Goal: Information Seeking & Learning: Learn about a topic

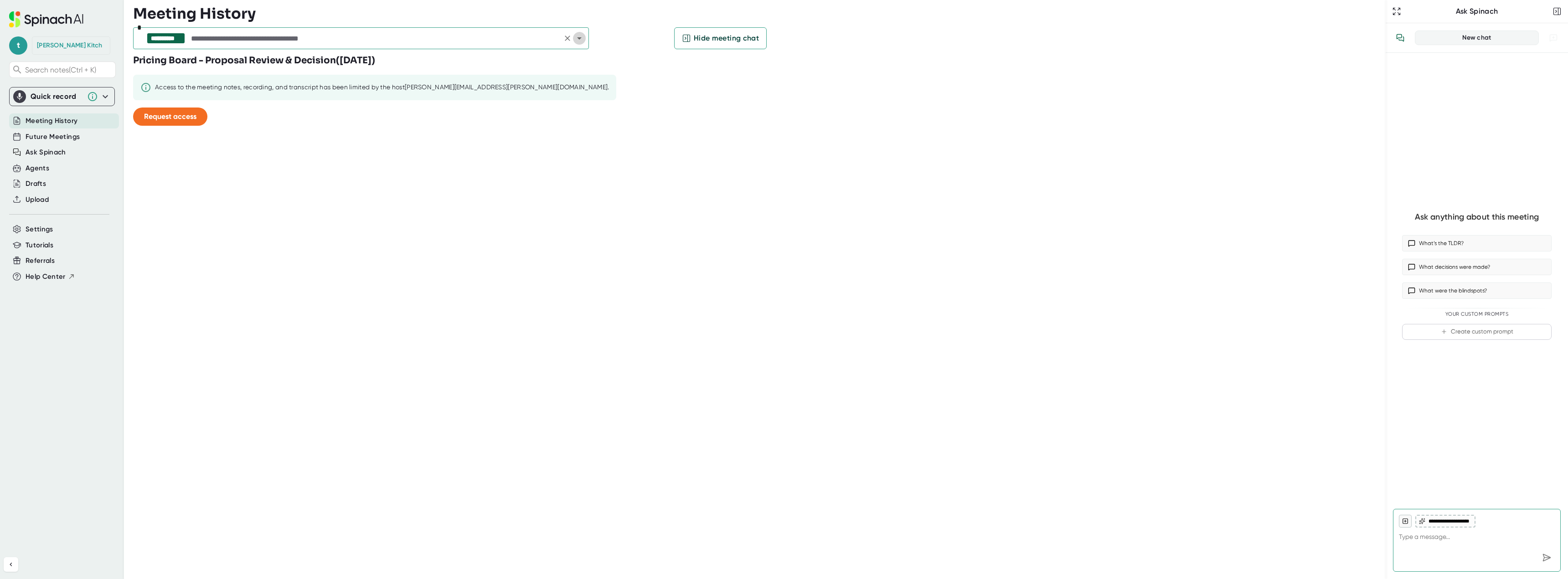
click at [584, 37] on icon "Open" at bounding box center [579, 38] width 11 height 11
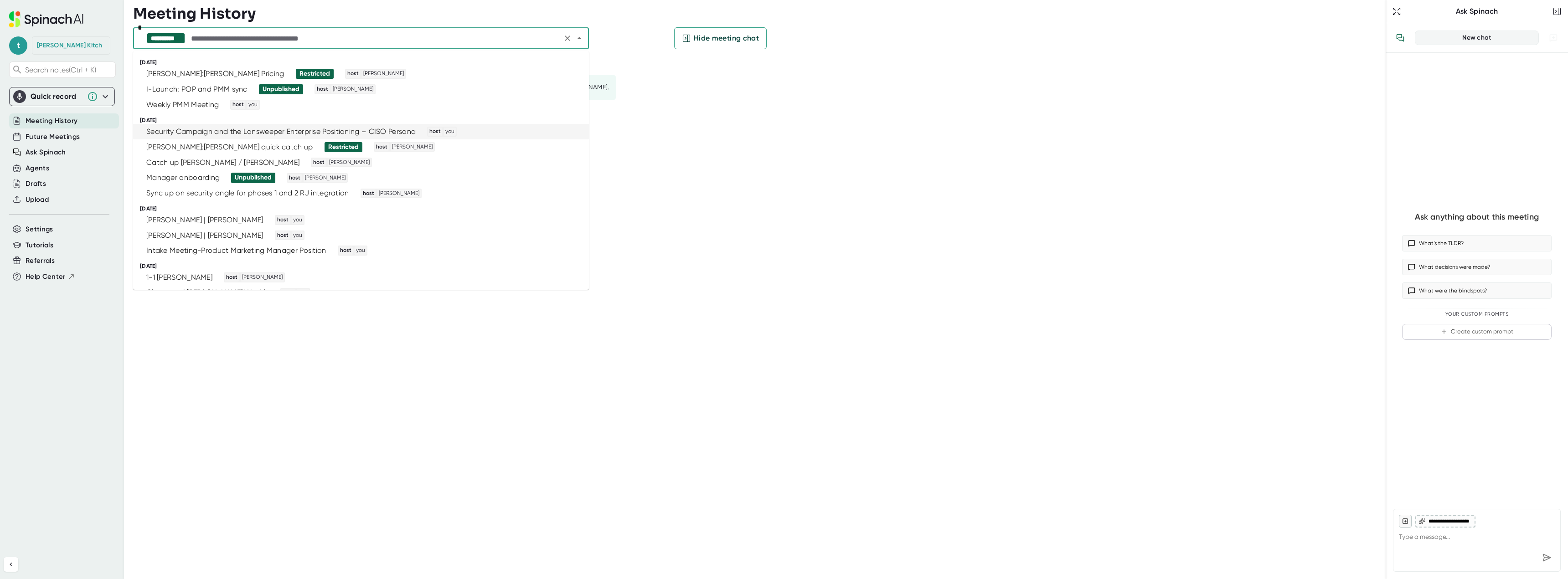
click at [176, 134] on div "Security Campaign and the Lansweeper Enterprise Positioning – CISO Persona" at bounding box center [281, 132] width 269 height 9
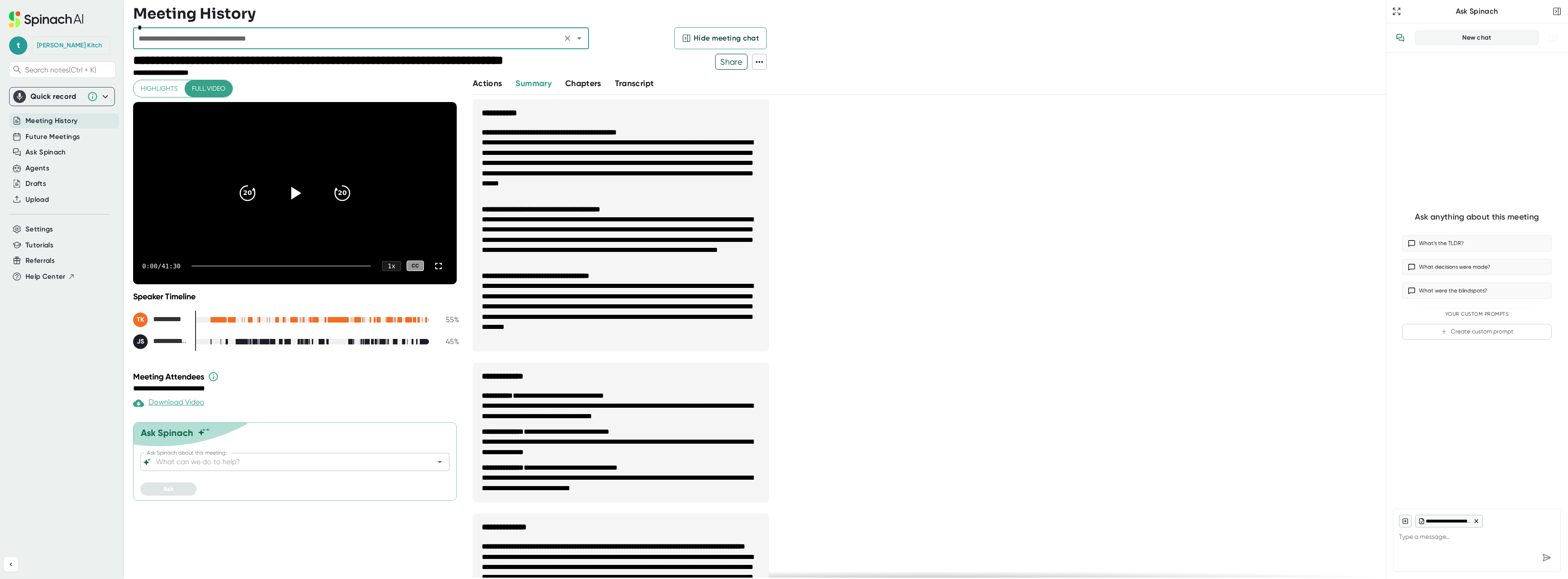
click at [581, 39] on icon "Open" at bounding box center [579, 38] width 11 height 11
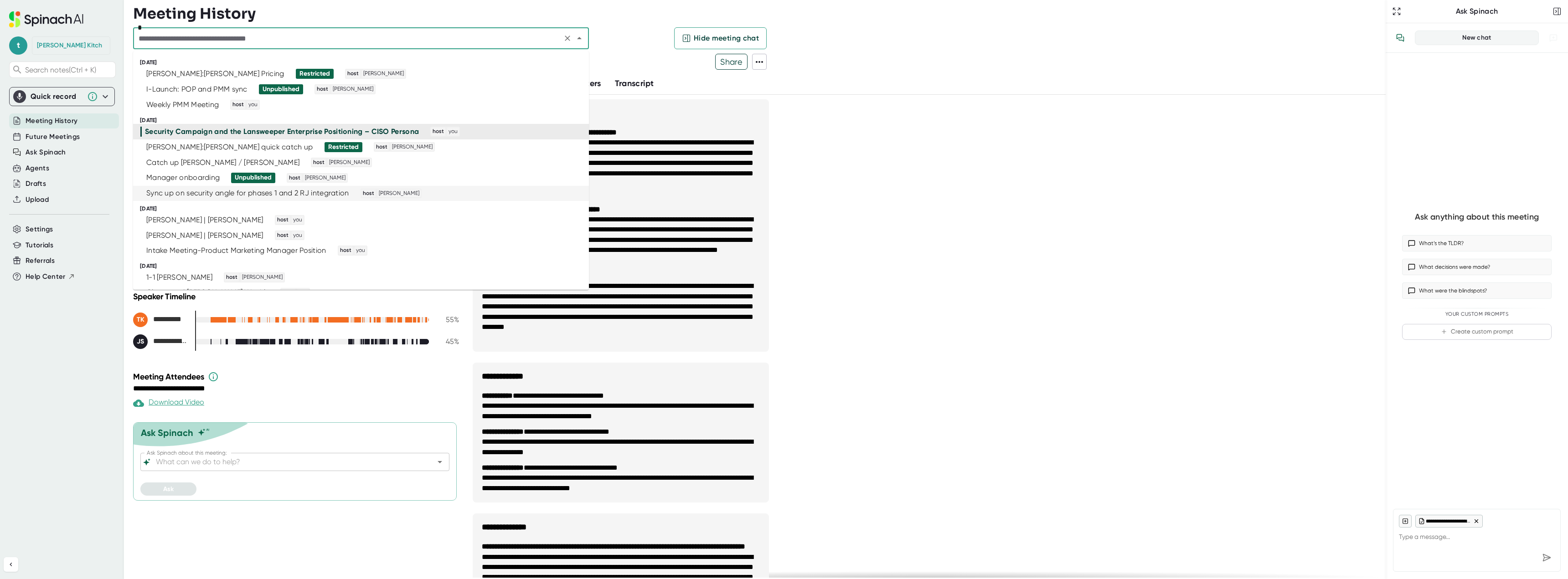
click at [173, 194] on div "Sync up on security angle for phases 1 and 2 RJ integration" at bounding box center [247, 193] width 203 height 9
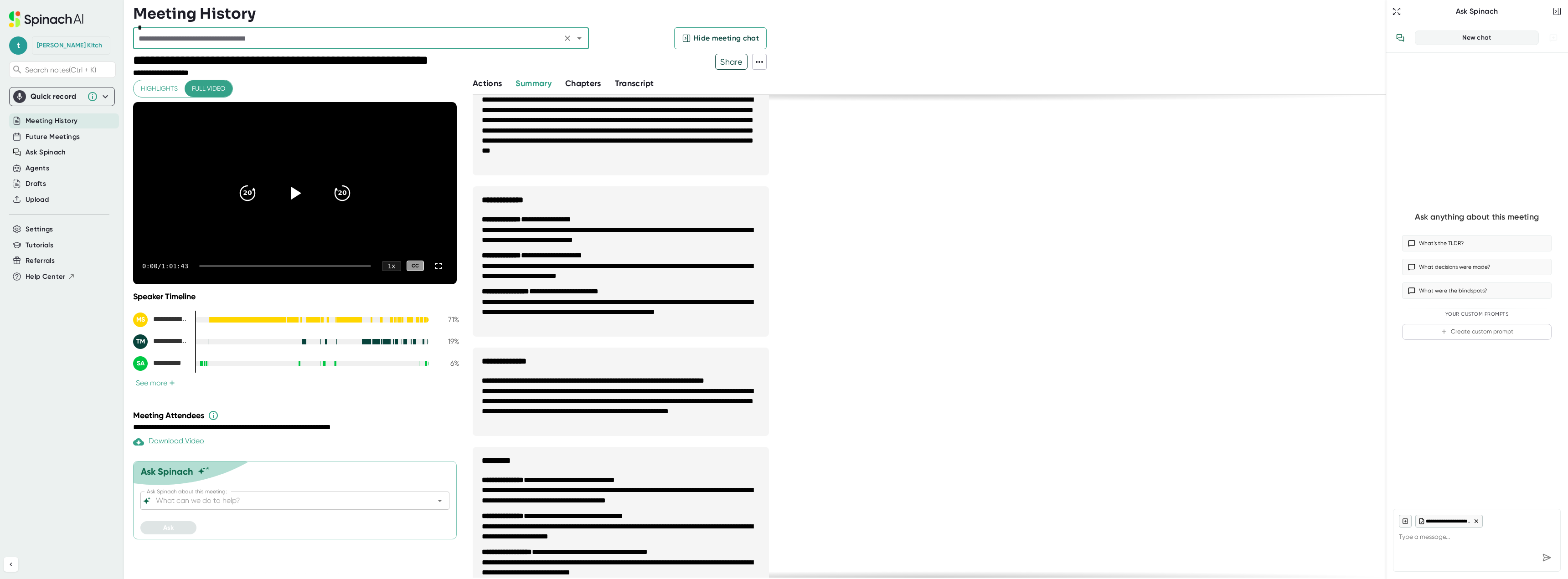
scroll to position [197, 0]
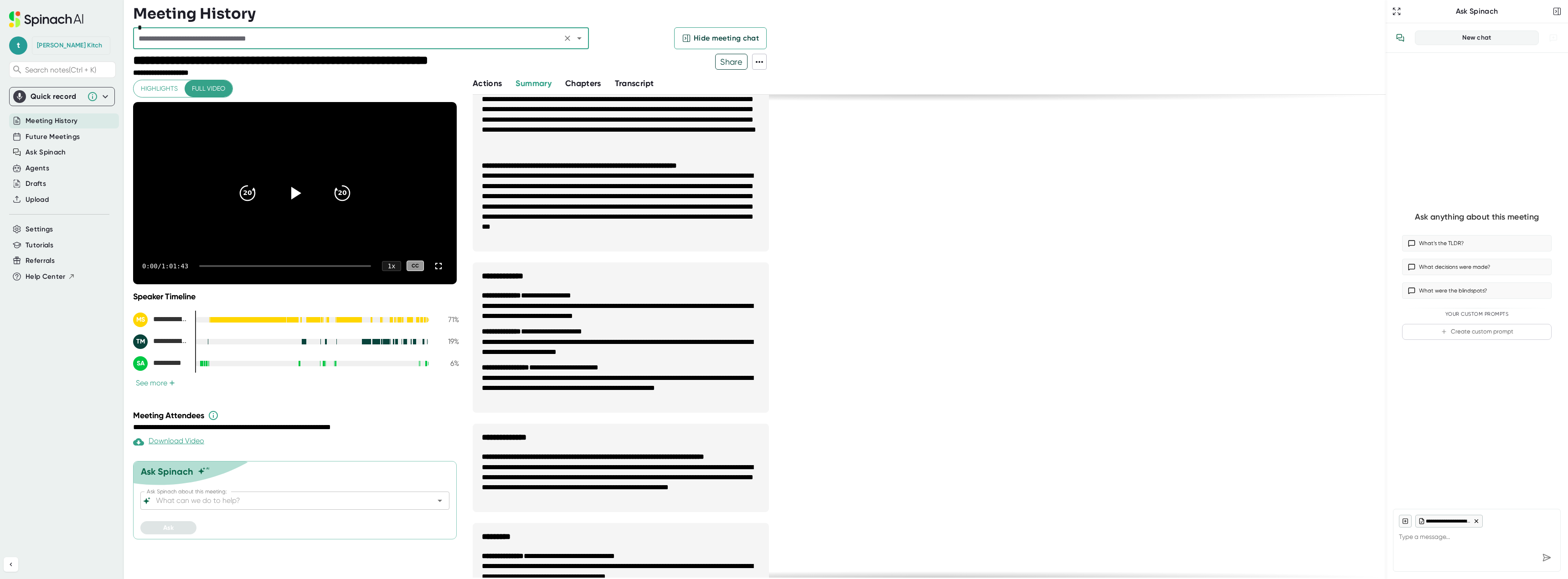
click at [642, 83] on span "Transcript" at bounding box center [635, 83] width 39 height 10
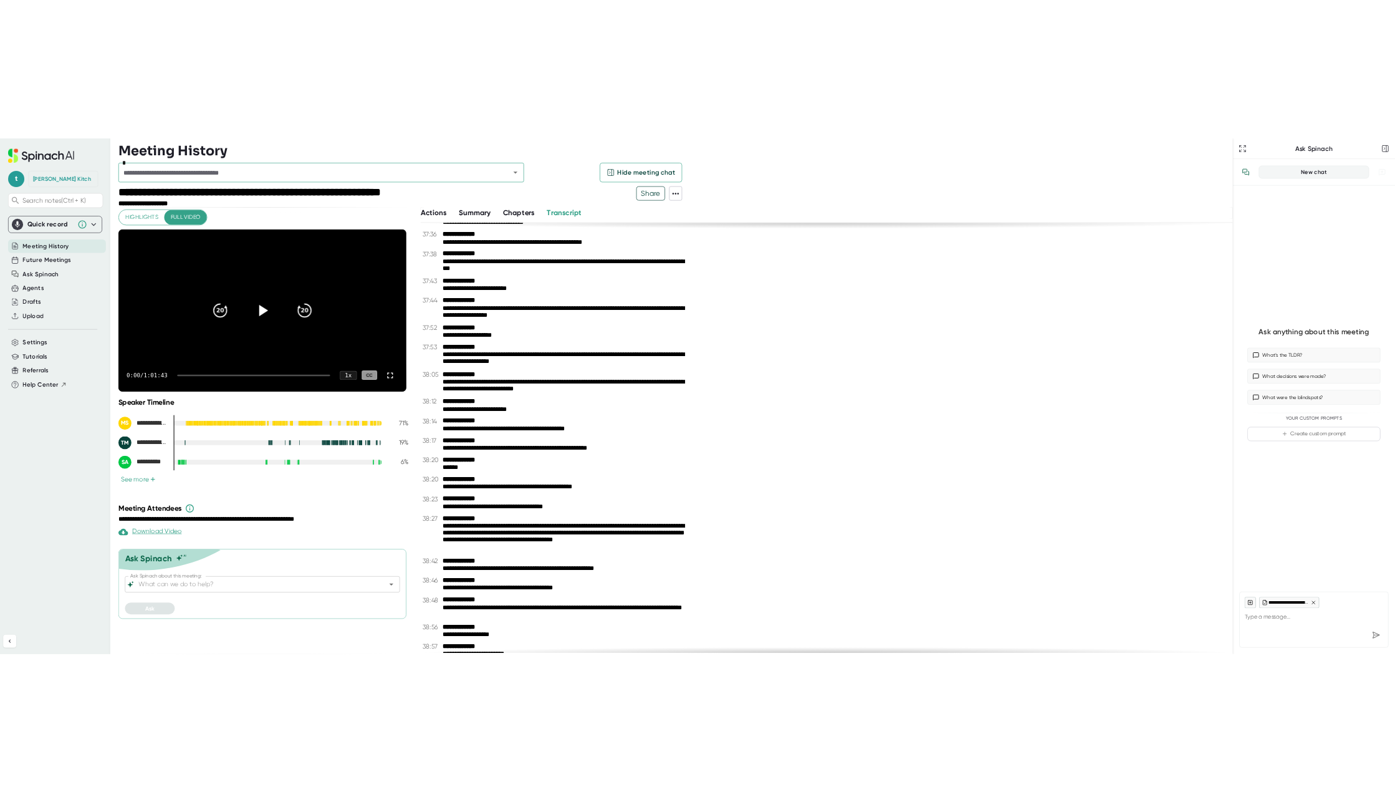
scroll to position [16049, 0]
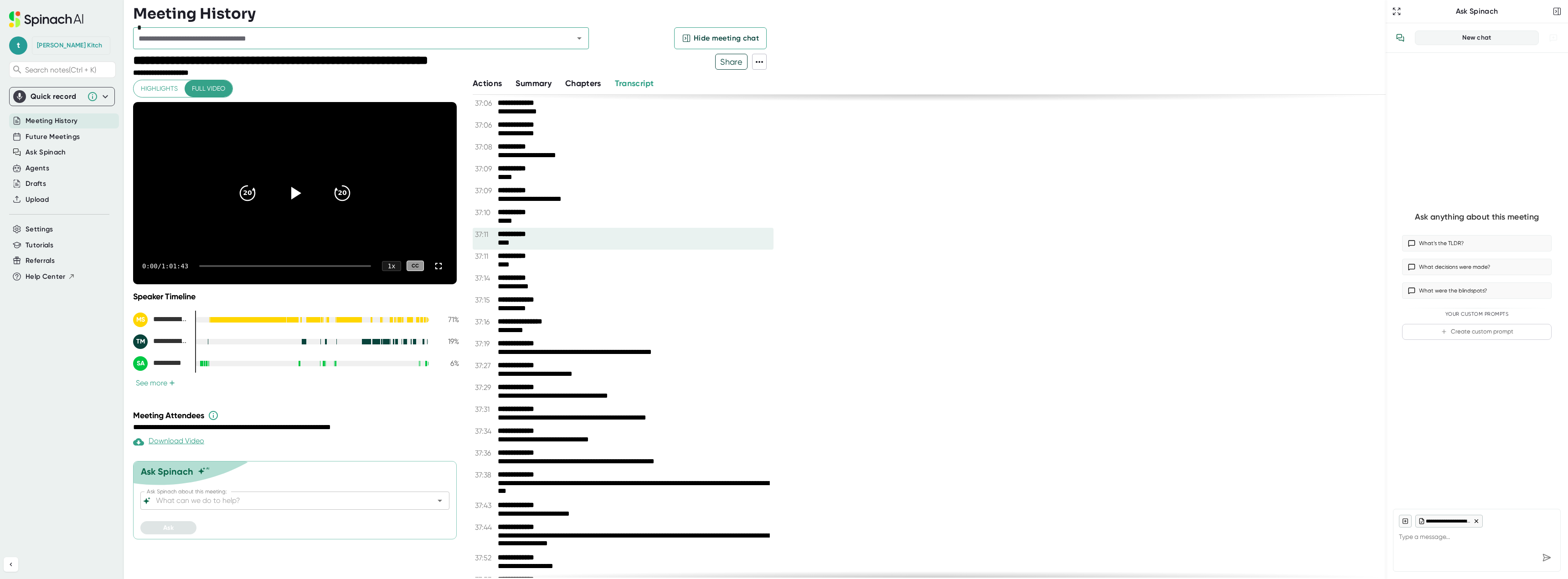
click at [514, 236] on b "**********" at bounding box center [532, 235] width 68 height 9
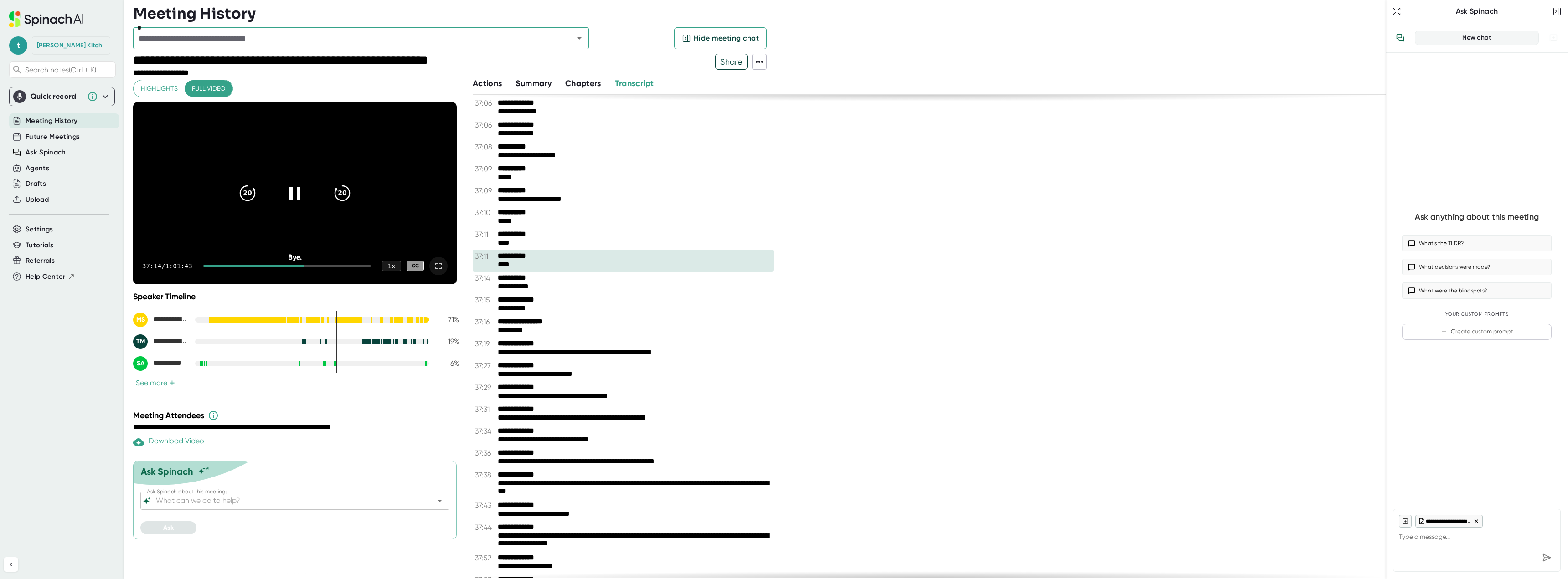
click at [434, 263] on icon at bounding box center [438, 266] width 11 height 11
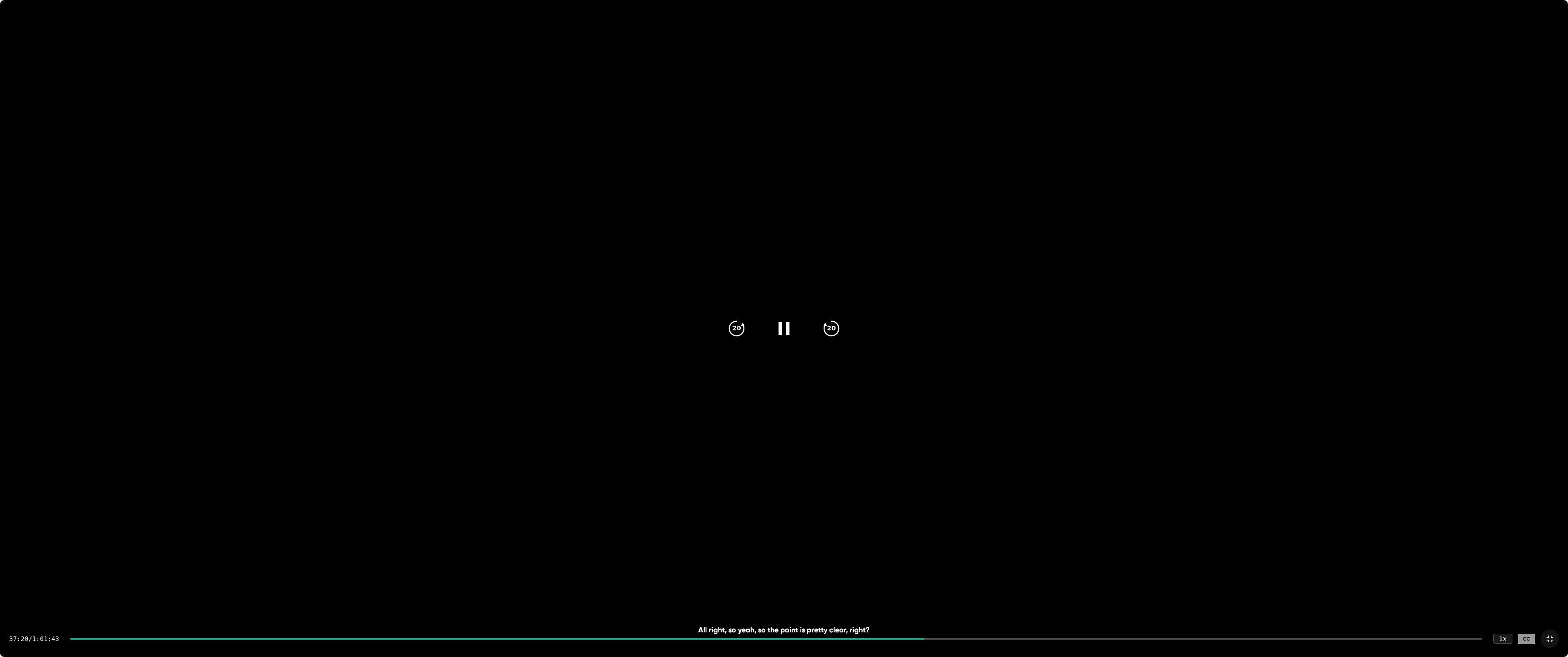
click at [900, 579] on div "37:20 / 1:01:43 1 x CC" at bounding box center [784, 639] width 1568 height 37
click at [911, 579] on div at bounding box center [497, 638] width 855 height 1
click at [907, 579] on div "So I went and got her water and I gave her some water and made sure she's in be…" at bounding box center [783, 630] width 1254 height 9
click at [924, 579] on div at bounding box center [776, 638] width 1412 height 1
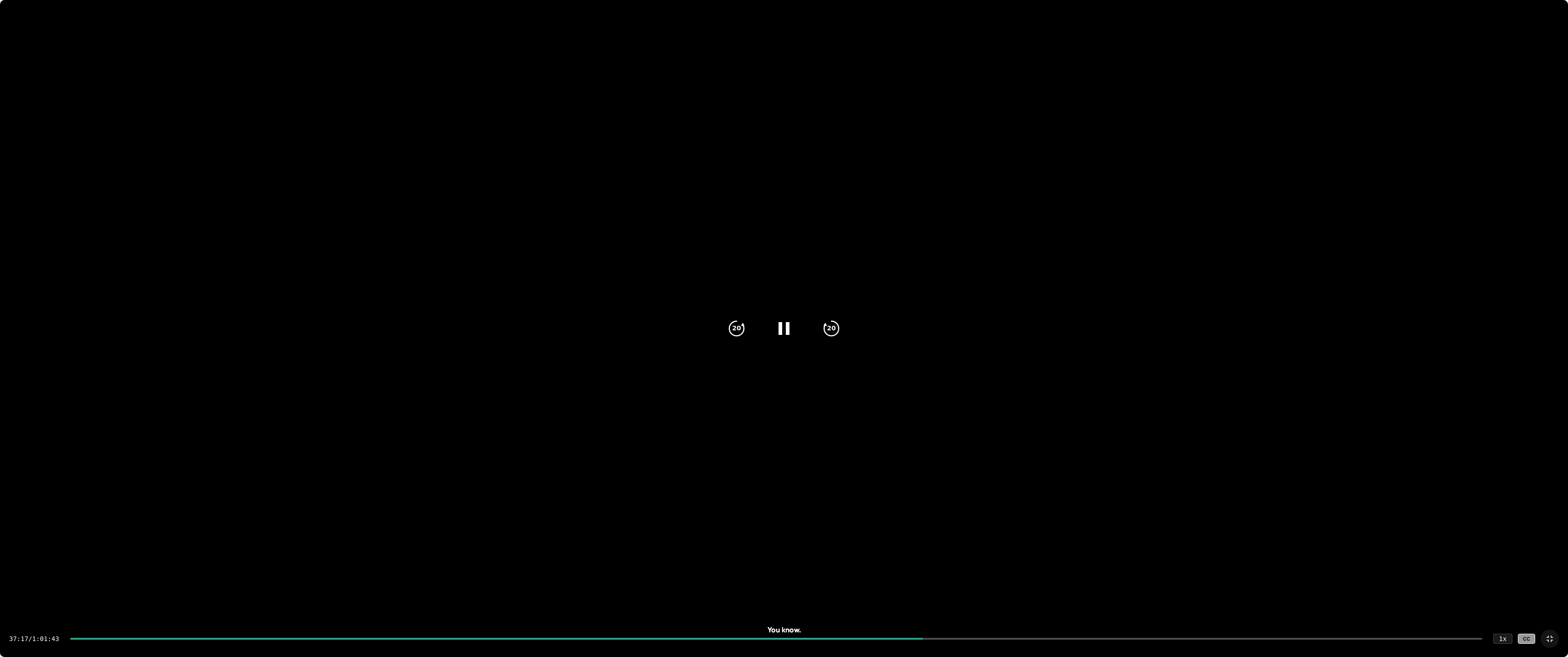
click at [917, 579] on div at bounding box center [497, 638] width 853 height 1
click at [528, 531] on video at bounding box center [784, 392] width 1568 height 784
click at [785, 315] on div at bounding box center [784, 328] width 38 height 38
click at [739, 329] on icon "20" at bounding box center [736, 328] width 23 height 23
click at [775, 330] on icon at bounding box center [783, 328] width 23 height 23
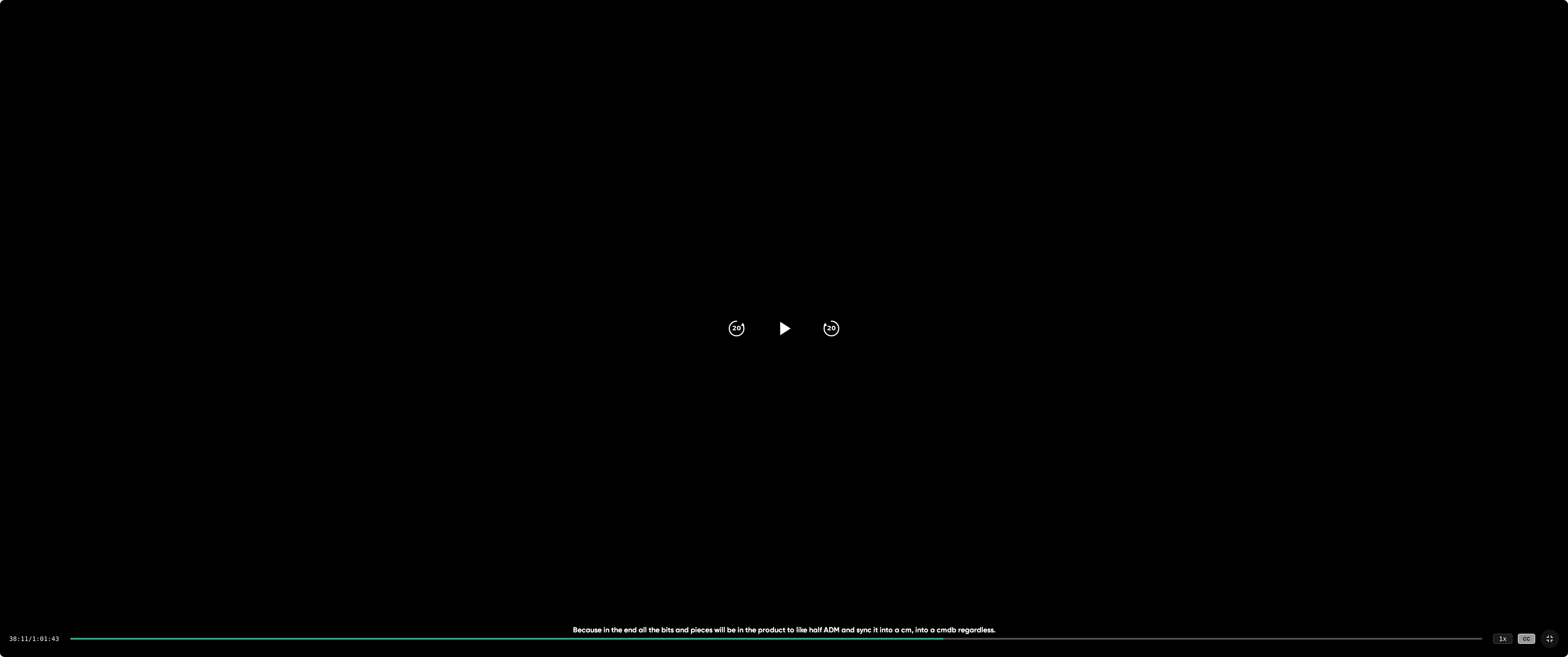
click at [787, 328] on icon at bounding box center [785, 328] width 10 height 13
click at [734, 333] on icon "20" at bounding box center [736, 328] width 23 height 23
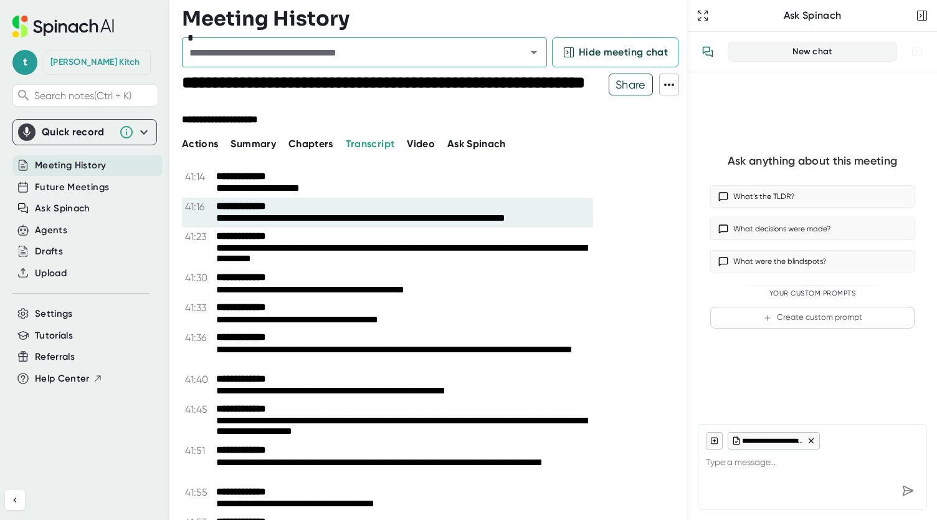
scroll to position [18237, 0]
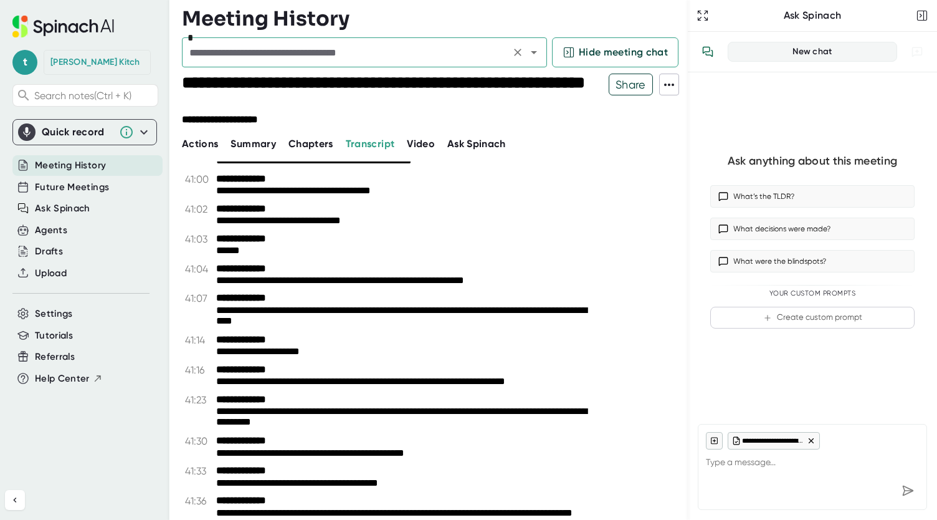
click at [423, 55] on input "text" at bounding box center [346, 52] width 321 height 17
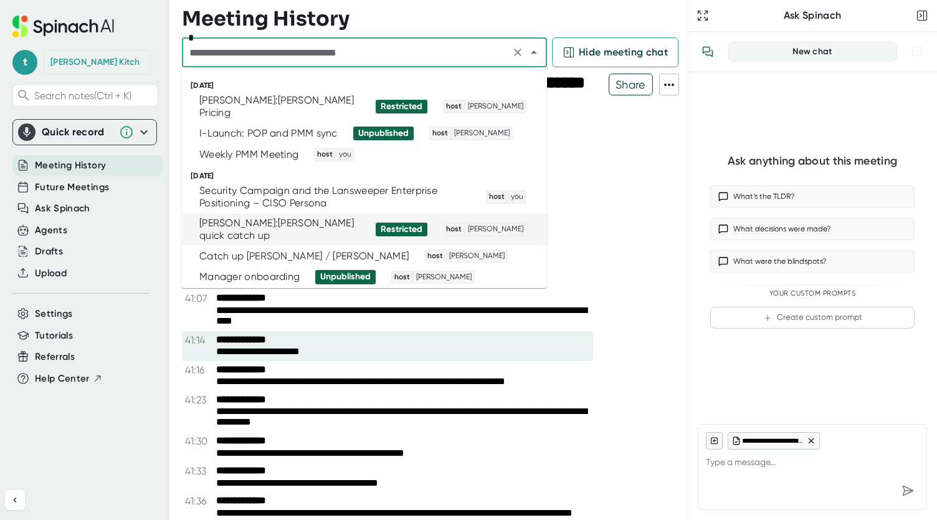
click at [532, 361] on div "**********" at bounding box center [387, 346] width 411 height 30
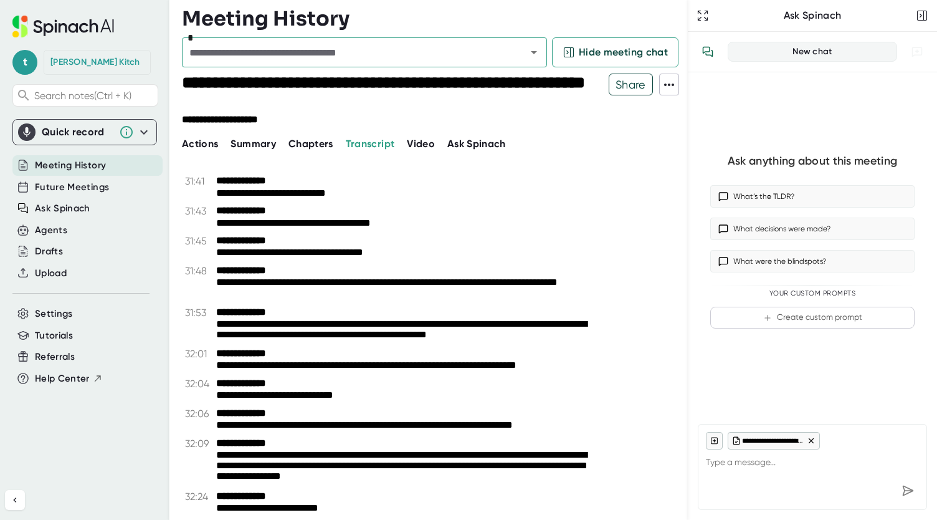
scroll to position [11820, 0]
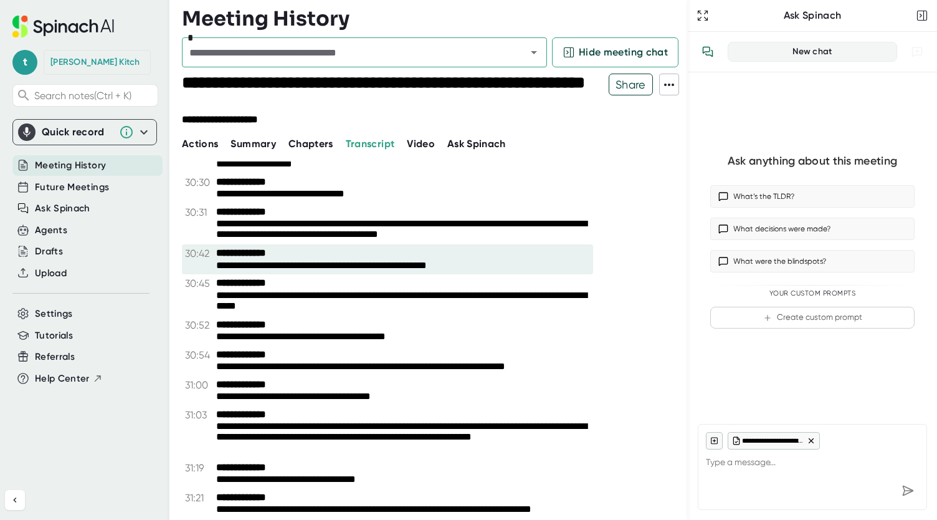
click at [279, 272] on div "**********" at bounding box center [403, 266] width 374 height 12
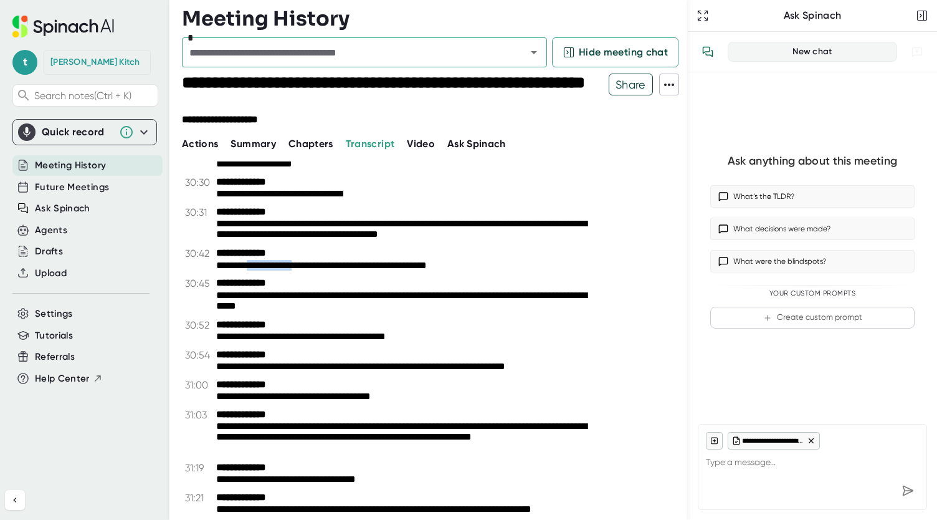
click at [138, 132] on icon at bounding box center [144, 132] width 15 height 15
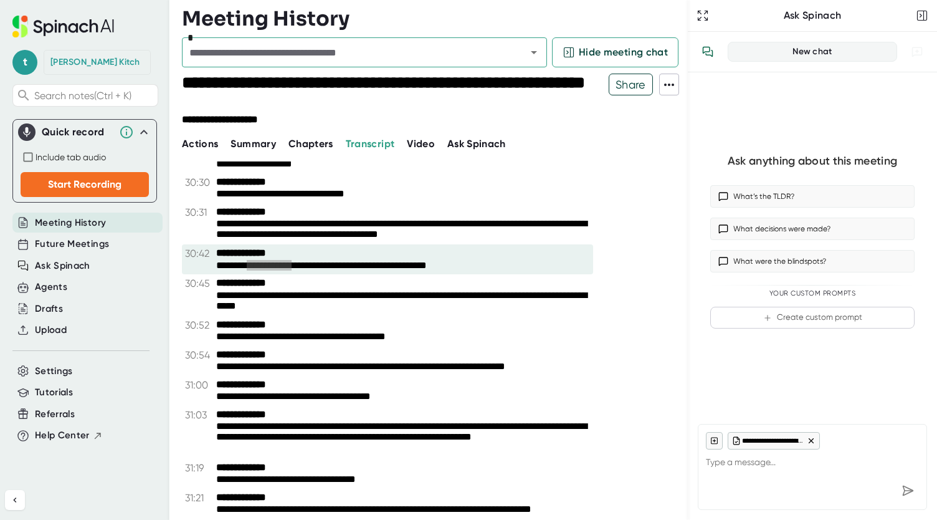
click at [299, 259] on b "**********" at bounding box center [262, 253] width 93 height 12
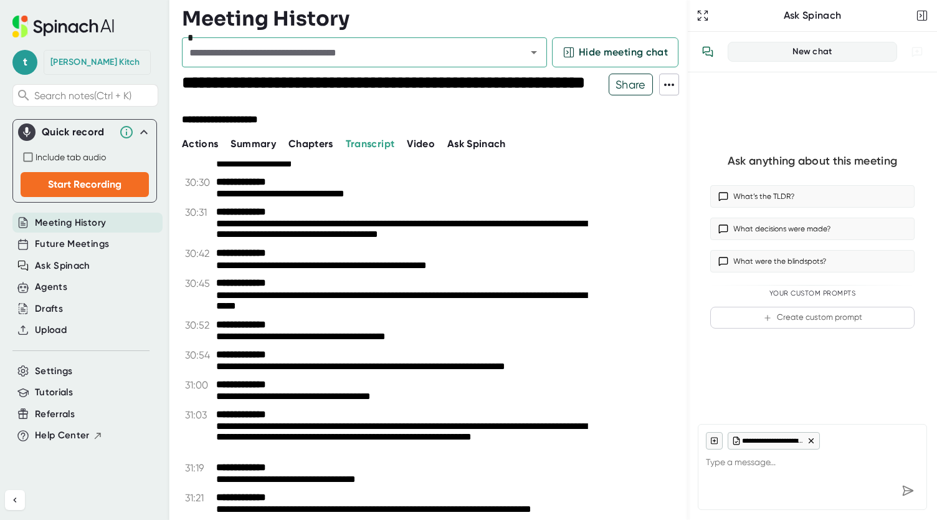
click at [398, 143] on div "**********" at bounding box center [387, 128] width 411 height 30
click at [420, 144] on span "Video" at bounding box center [421, 144] width 28 height 12
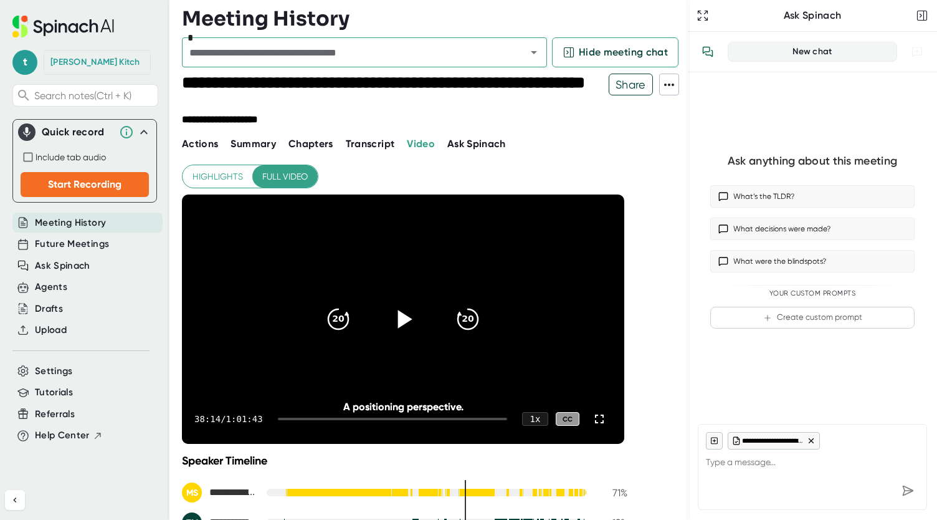
click at [409, 314] on icon at bounding box center [403, 319] width 31 height 31
click at [389, 419] on div at bounding box center [389, 419] width 235 height 2
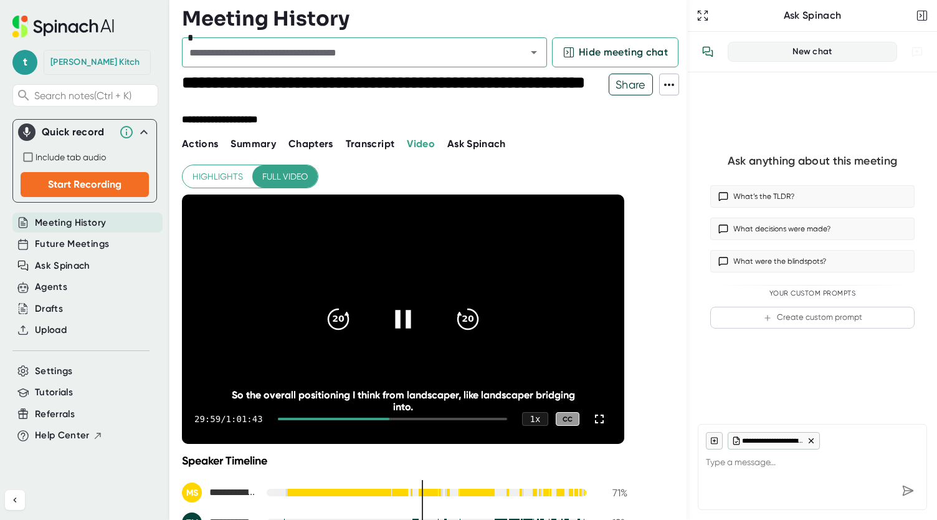
click at [401, 418] on div at bounding box center [392, 419] width 229 height 2
click at [388, 418] on div at bounding box center [339, 419] width 122 height 2
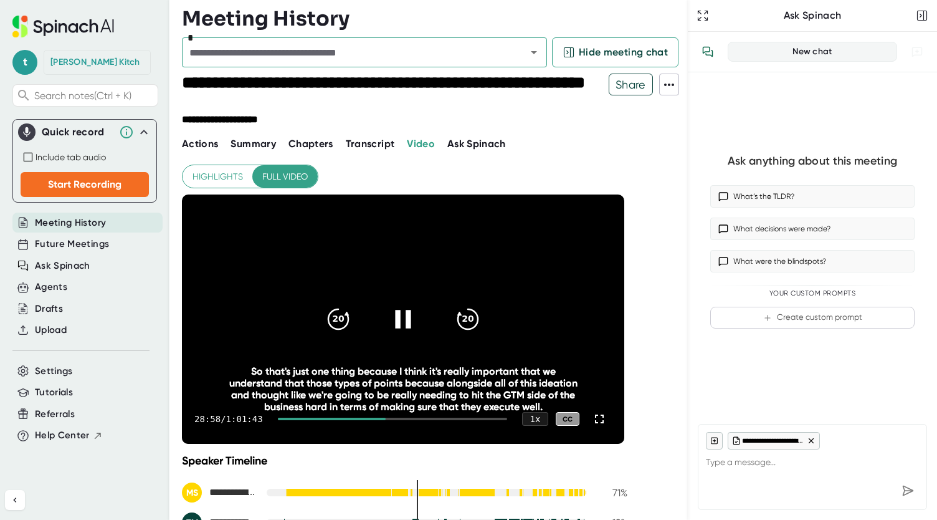
click at [378, 418] on div at bounding box center [332, 419] width 108 height 2
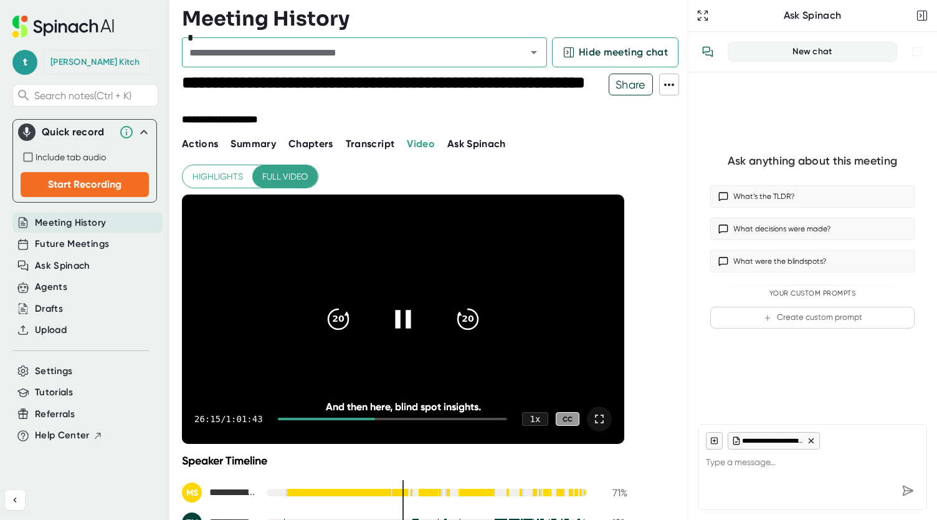
click at [598, 412] on icon at bounding box center [599, 418] width 15 height 15
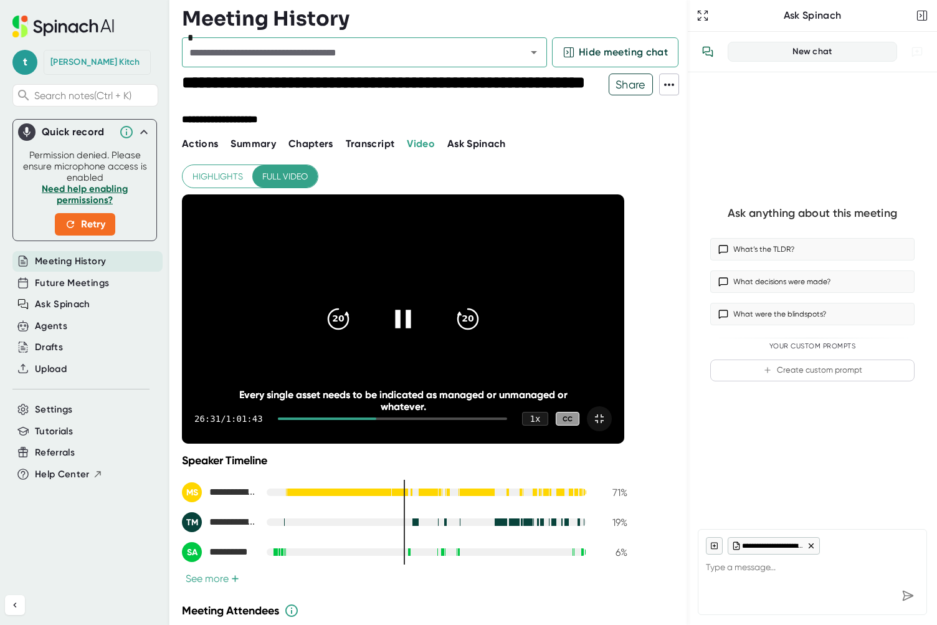
click at [413, 420] on div at bounding box center [392, 419] width 229 height 2
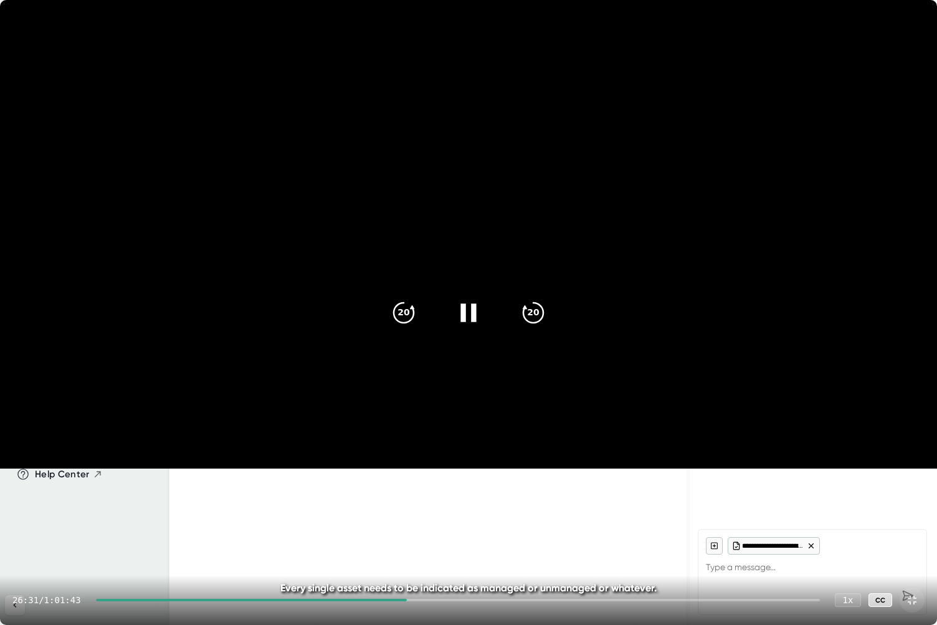
click at [415, 597] on div "26:31 / 1:01:43 1 x CC" at bounding box center [468, 600] width 937 height 50
click at [419, 600] on div at bounding box center [458, 600] width 724 height 2
click at [421, 599] on div at bounding box center [458, 600] width 724 height 2
click at [425, 599] on div at bounding box center [458, 600] width 724 height 2
click at [421, 598] on div "27:52 / 1:01:43 1 x CC" at bounding box center [468, 600] width 937 height 50
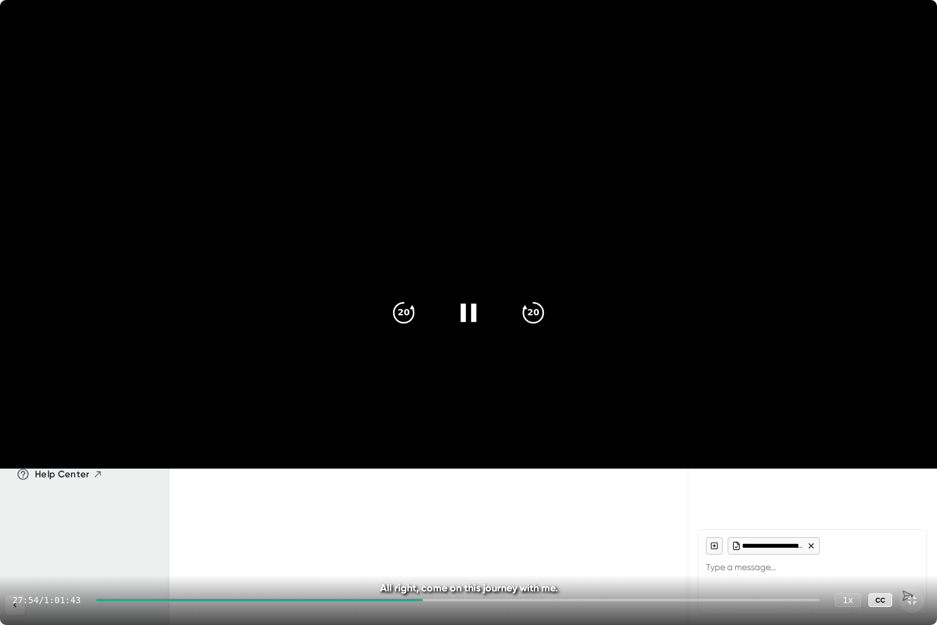
click at [420, 598] on div "27:54 / 1:01:43 1 x CC" at bounding box center [468, 600] width 937 height 50
click at [421, 600] on div at bounding box center [260, 600] width 328 height 2
click at [421, 600] on div at bounding box center [259, 600] width 327 height 2
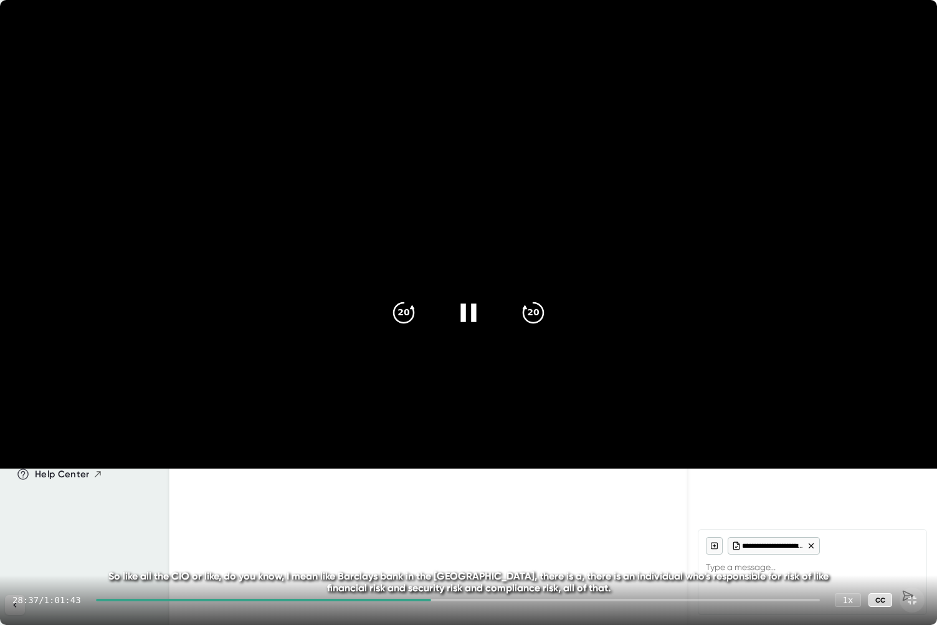
click at [429, 600] on div at bounding box center [264, 600] width 336 height 2
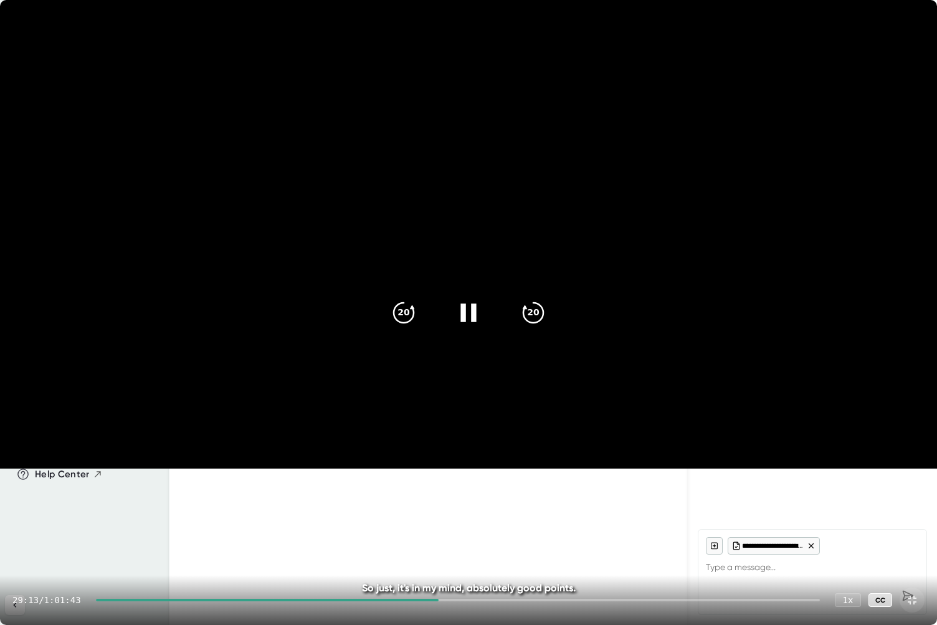
click at [464, 313] on icon at bounding box center [469, 313] width 16 height 18
click at [458, 312] on icon at bounding box center [468, 312] width 31 height 31
click at [399, 319] on icon "20" at bounding box center [403, 312] width 31 height 31
click at [400, 317] on icon "20" at bounding box center [403, 312] width 31 height 31
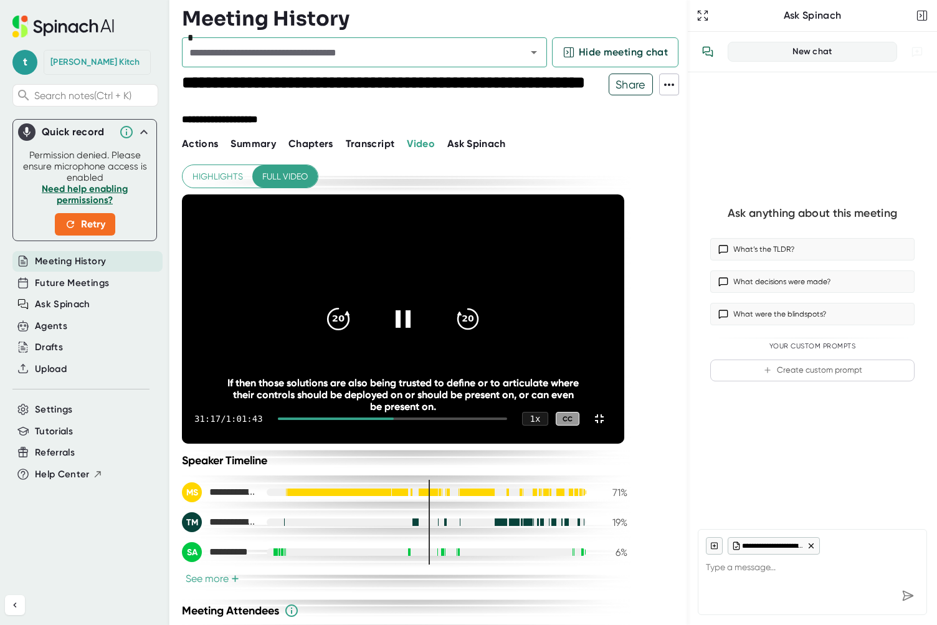
click at [354, 309] on icon "20" at bounding box center [338, 319] width 31 height 31
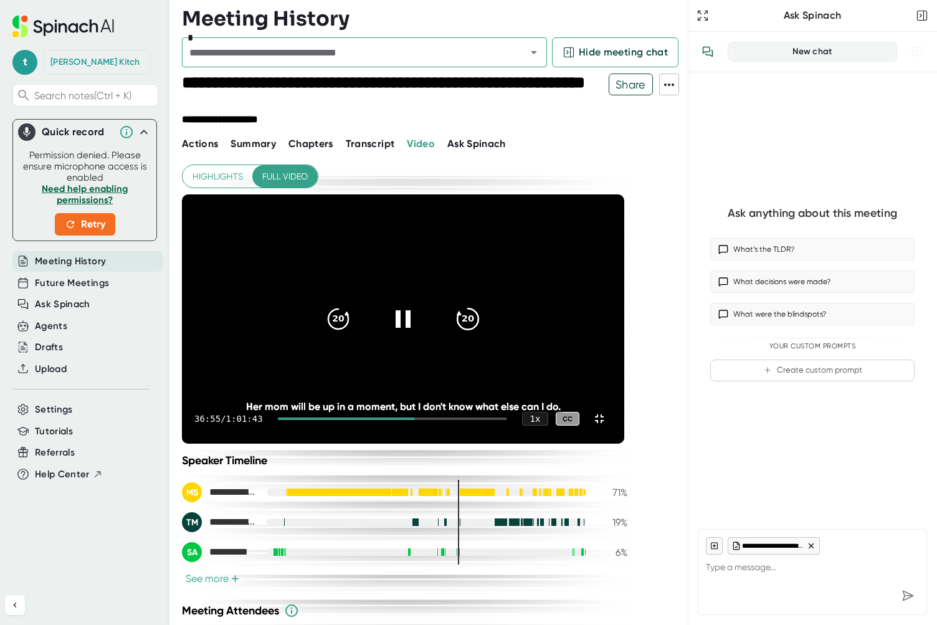
click at [484, 315] on icon "20" at bounding box center [468, 319] width 31 height 31
click at [411, 310] on icon at bounding box center [403, 319] width 16 height 18
click at [413, 310] on icon at bounding box center [405, 319] width 14 height 18
click at [419, 310] on icon at bounding box center [403, 319] width 31 height 31
click at [413, 310] on icon at bounding box center [405, 319] width 14 height 18
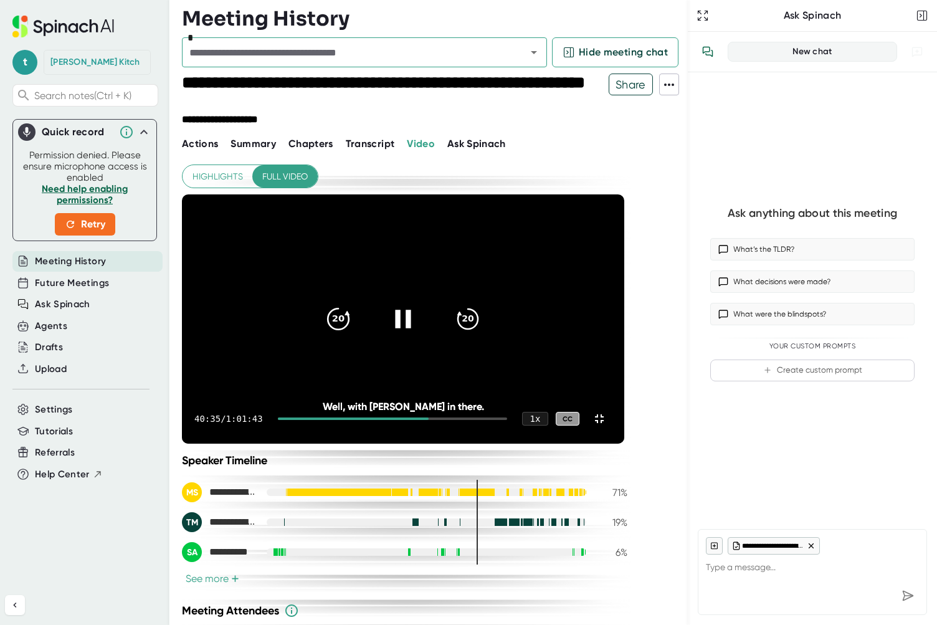
click at [354, 312] on icon "20" at bounding box center [338, 319] width 31 height 31
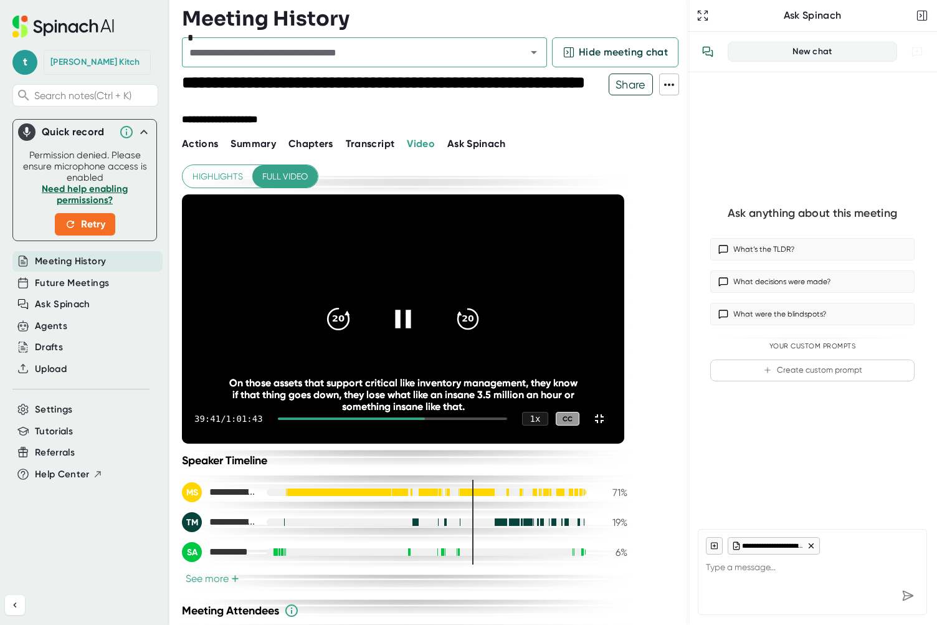
click at [354, 317] on icon "20" at bounding box center [338, 319] width 31 height 31
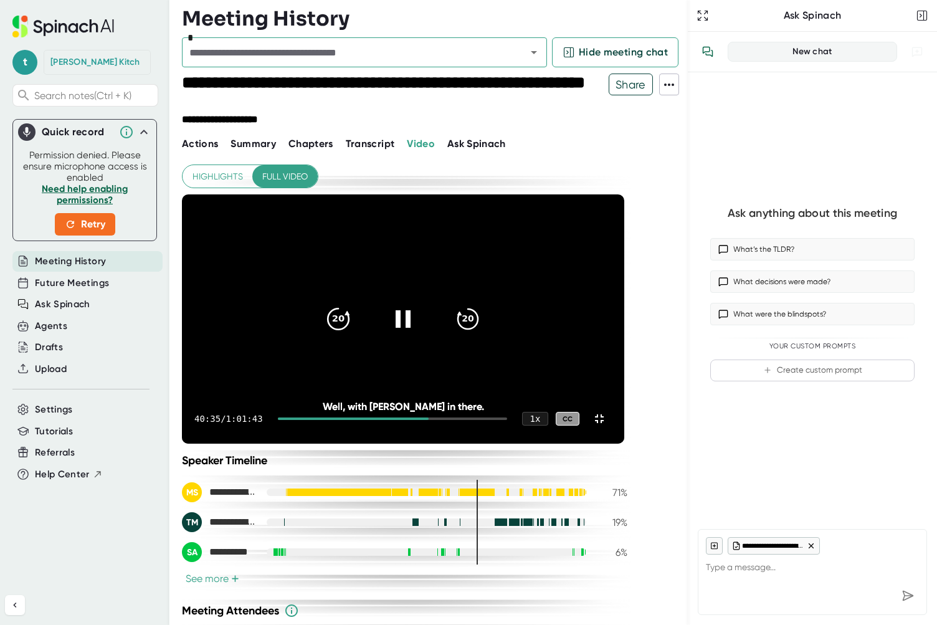
click at [354, 304] on icon "20" at bounding box center [338, 319] width 31 height 31
click at [411, 310] on icon at bounding box center [403, 319] width 16 height 18
